Goal: Task Accomplishment & Management: Use online tool/utility

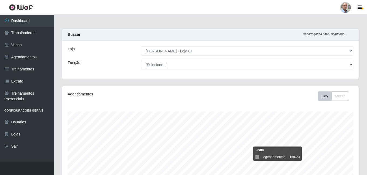
select select "251"
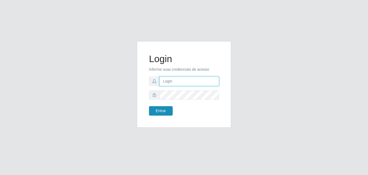
type input "[EMAIL_ADDRESS][DOMAIN_NAME]"
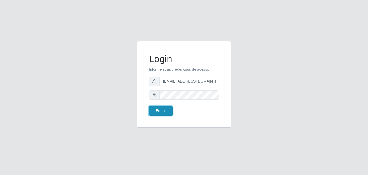
click at [168, 107] on button "Entrar" at bounding box center [161, 110] width 24 height 9
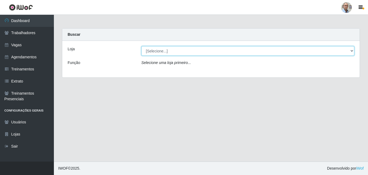
click at [219, 50] on select "[Selecione...] Mar Vermelho - Loja 04" at bounding box center [247, 50] width 213 height 9
select select "251"
click at [141, 46] on select "[Selecione...] Mar Vermelho - Loja 04" at bounding box center [247, 50] width 213 height 9
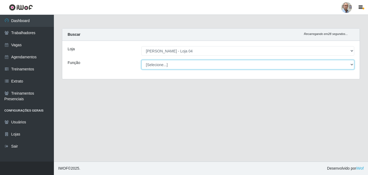
drag, startPoint x: 218, startPoint y: 54, endPoint x: 210, endPoint y: 67, distance: 15.2
click at [210, 67] on select "[Selecione...] ASG ASG + ASG ++ Auxiliar de Depósito Auxiliar de Depósito + Aux…" at bounding box center [247, 64] width 213 height 9
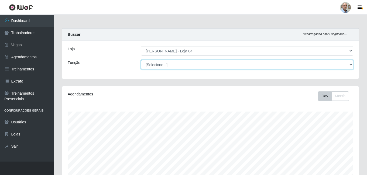
scroll to position [112, 296]
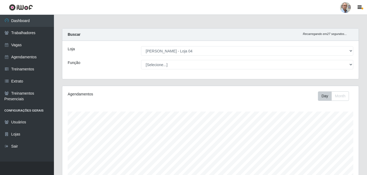
click at [118, 97] on div "Agendamentos" at bounding box center [125, 96] width 122 height 9
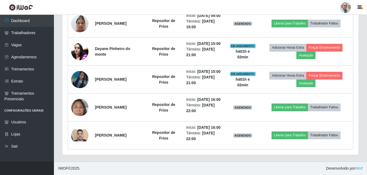
scroll to position [242, 0]
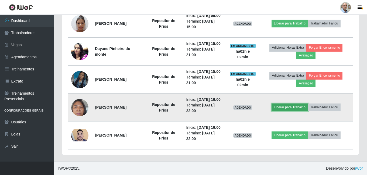
click at [286, 111] on button "Liberar para Trabalho" at bounding box center [289, 108] width 36 height 8
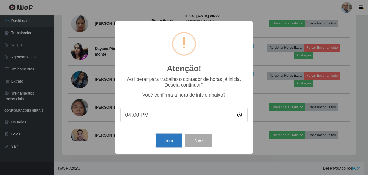
click at [163, 141] on button "Sim" at bounding box center [169, 140] width 26 height 13
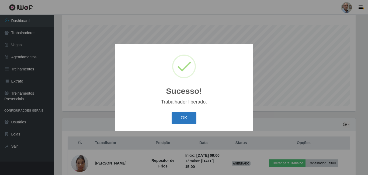
click at [177, 114] on button "OK" at bounding box center [184, 118] width 25 height 13
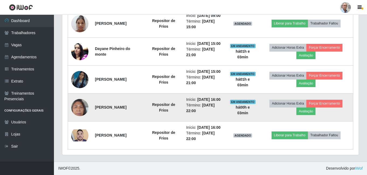
scroll to position [255, 0]
